Goal: Complete application form: Complete application form

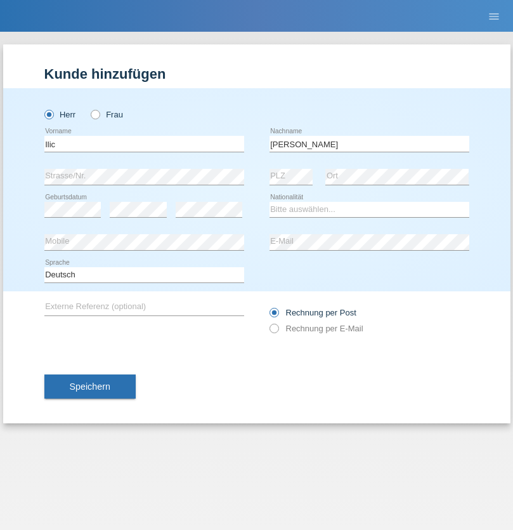
type input "[PERSON_NAME]"
select select "CH"
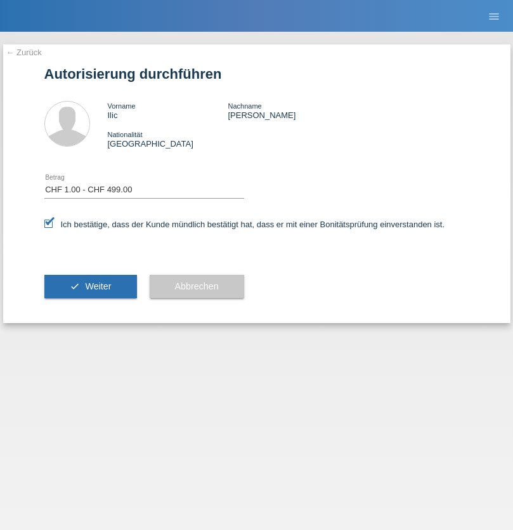
select select "1"
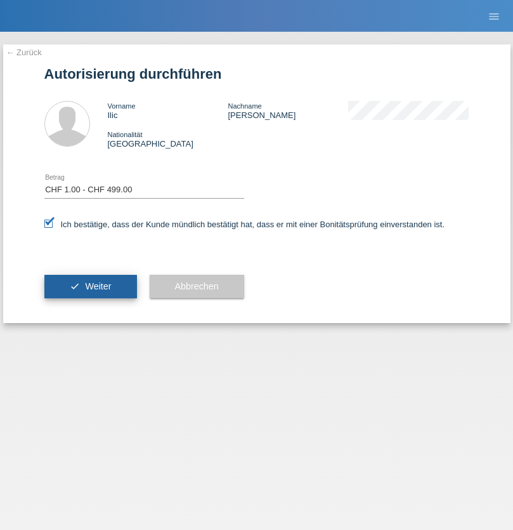
click at [90, 286] on span "Weiter" at bounding box center [98, 286] width 26 height 10
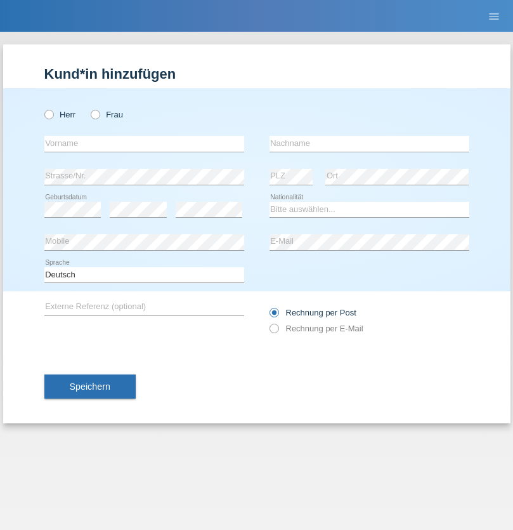
radio input "true"
click at [144, 143] on input "text" at bounding box center [144, 144] width 200 height 16
type input "[PERSON_NAME]"
click at [369, 143] on input "text" at bounding box center [370, 144] width 200 height 16
type input "Jacot"
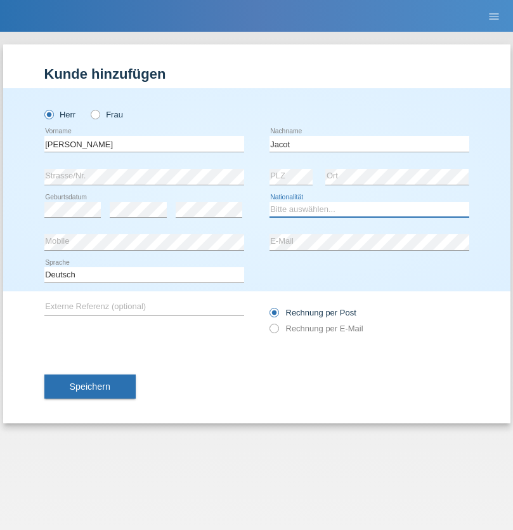
select select "CH"
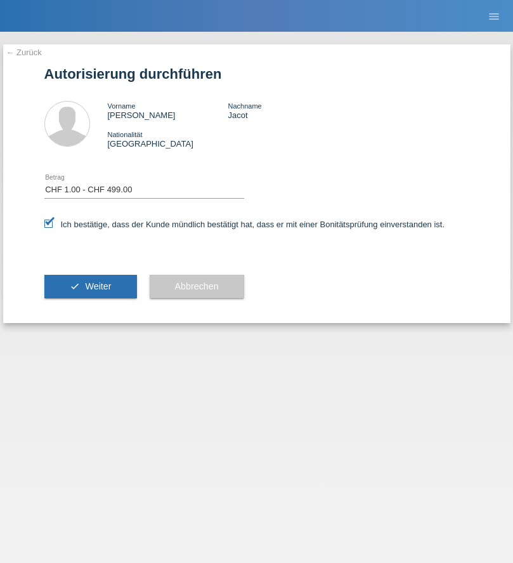
select select "1"
click at [90, 286] on span "Weiter" at bounding box center [98, 286] width 26 height 10
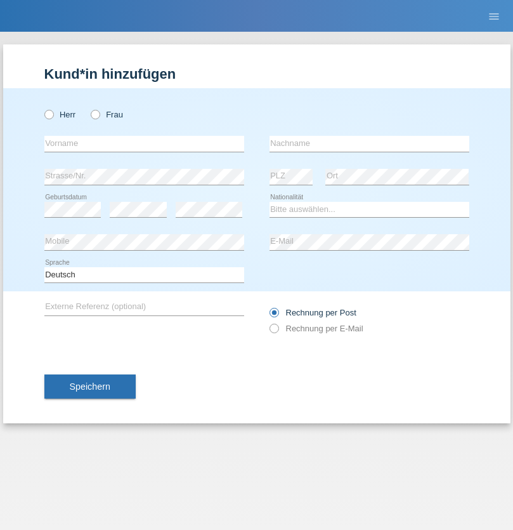
radio input "true"
click at [144, 143] on input "text" at bounding box center [144, 144] width 200 height 16
type input "[PERSON_NAME]"
click at [369, 143] on input "text" at bounding box center [370, 144] width 200 height 16
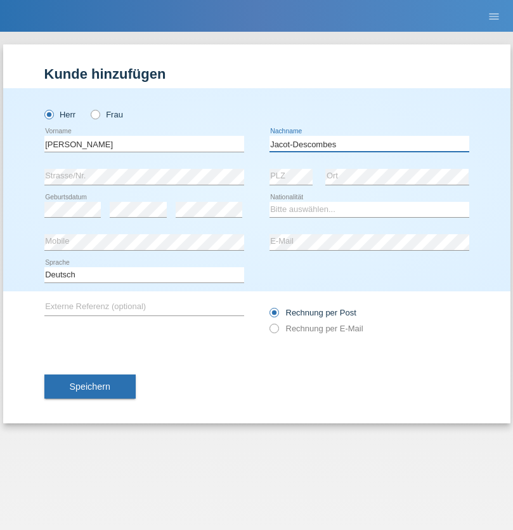
type input "Jacot-Descombes"
select select "CH"
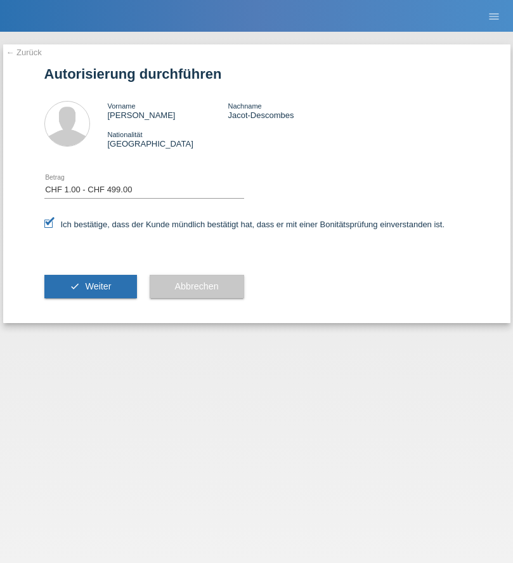
select select "1"
click at [90, 286] on span "Weiter" at bounding box center [98, 286] width 26 height 10
